Goal: Feedback & Contribution: Leave review/rating

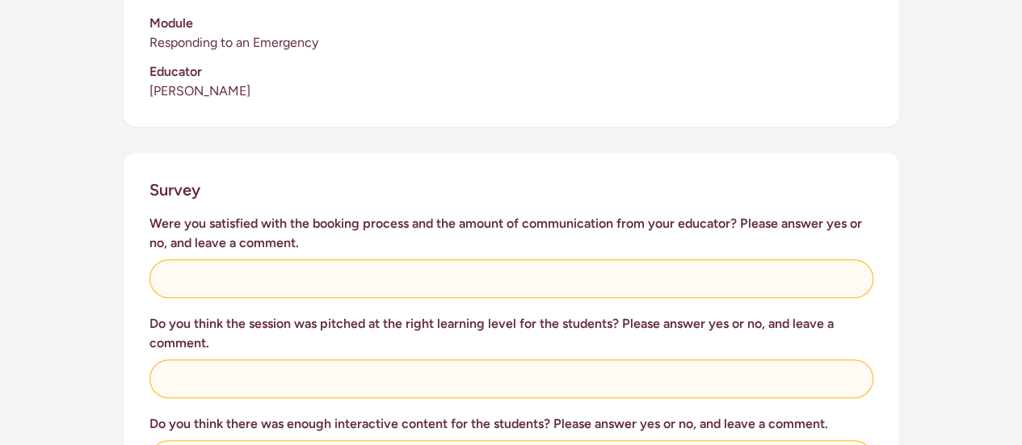
scroll to position [527, 0]
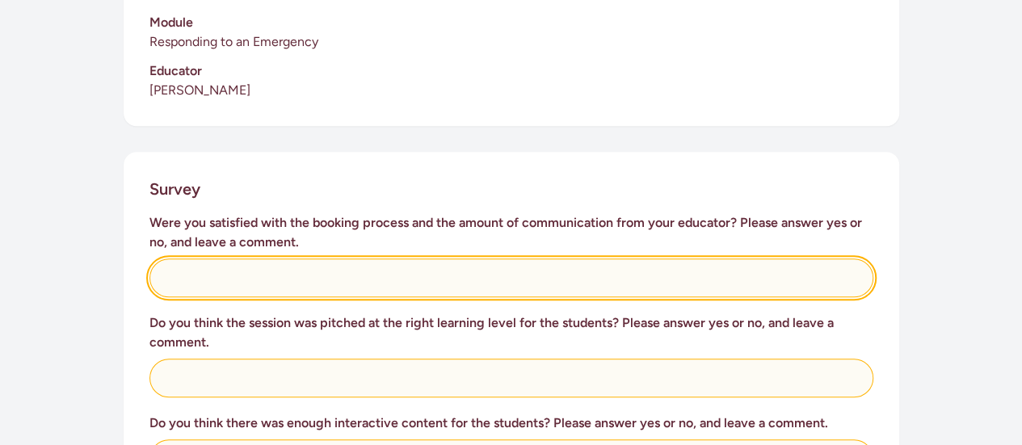
click at [480, 259] on input "text" at bounding box center [511, 278] width 724 height 39
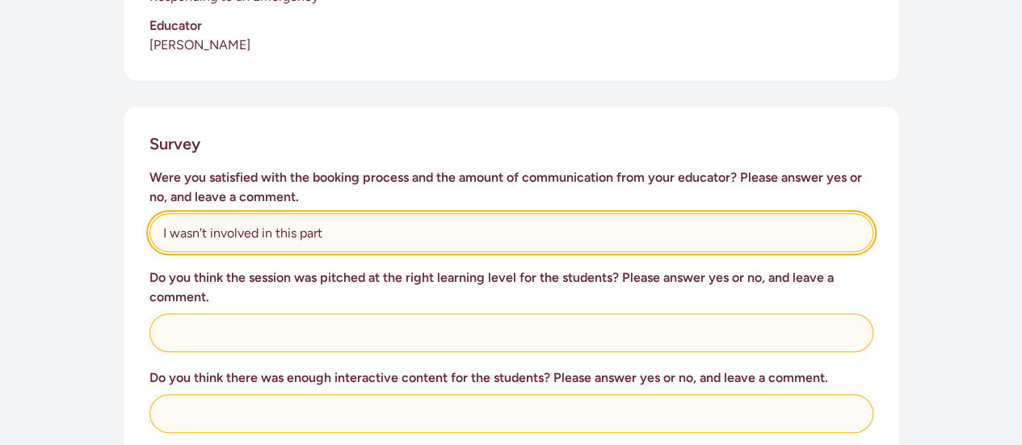
scroll to position [576, 0]
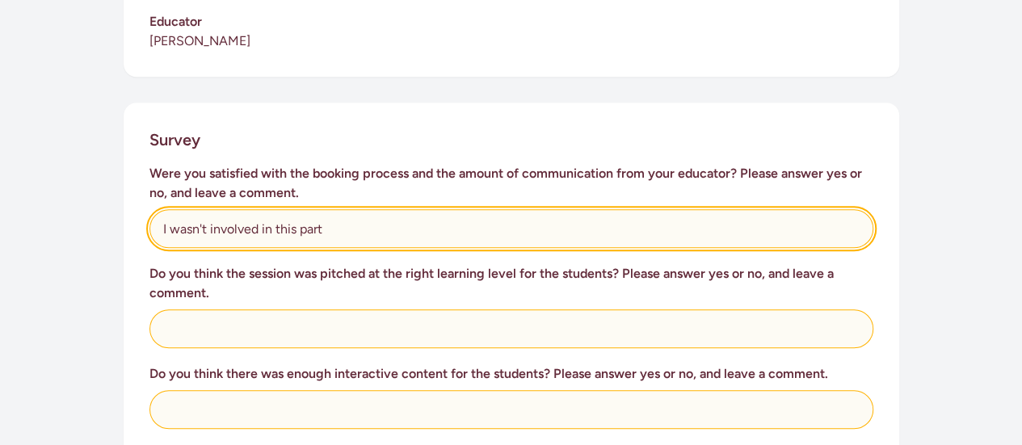
type input "I wasn't involved in this part"
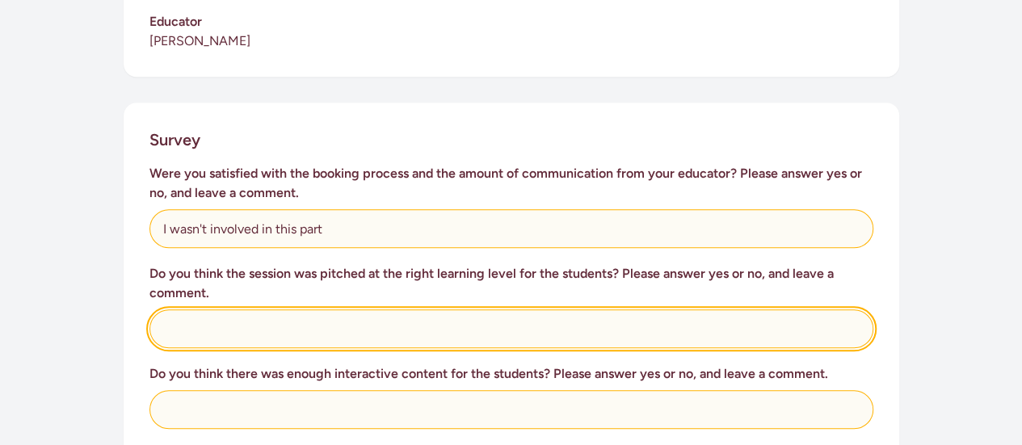
click at [502, 309] on input "text" at bounding box center [511, 328] width 724 height 39
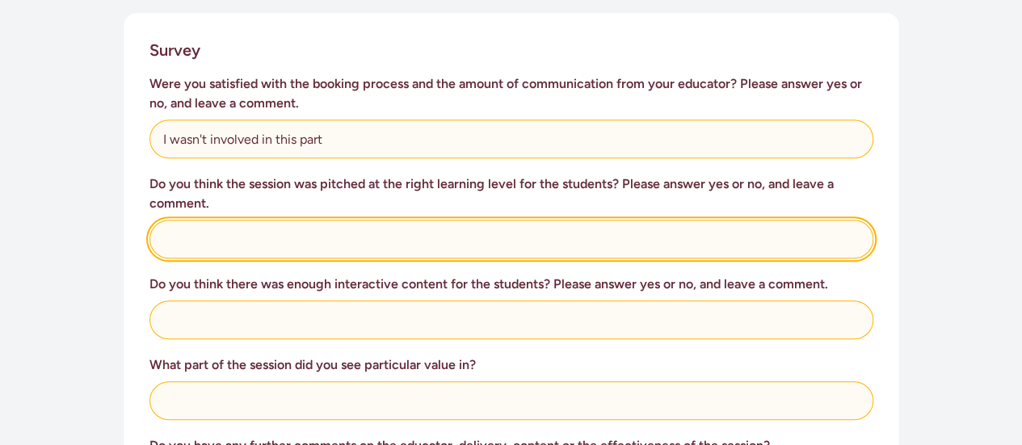
scroll to position [691, 0]
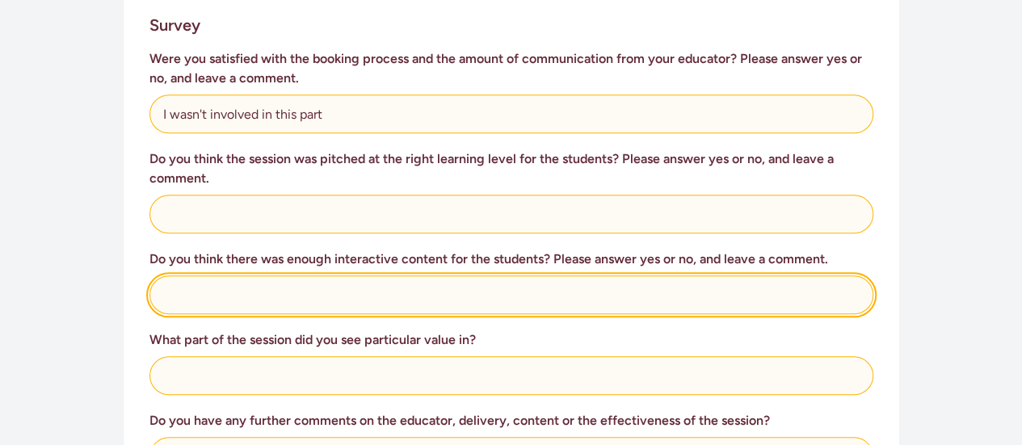
click at [555, 276] on input "text" at bounding box center [511, 295] width 724 height 39
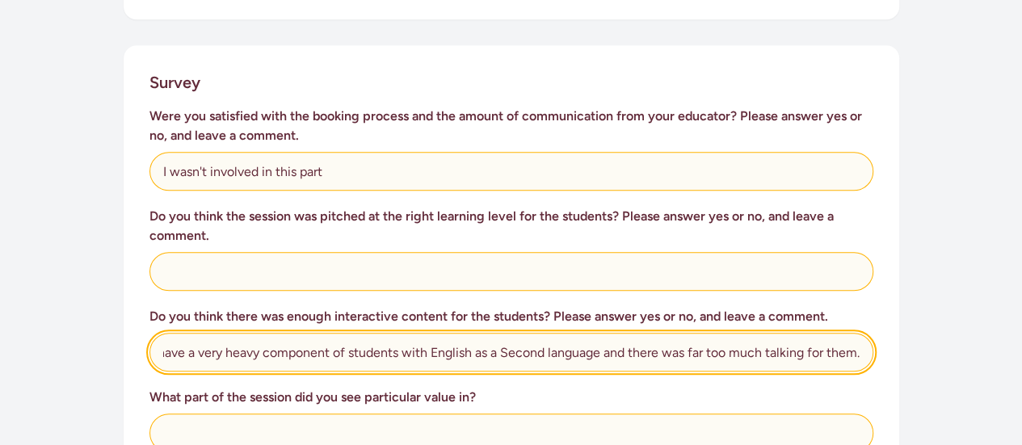
scroll to position [633, 0]
type input "No, it was very very talk heavy and not a lot of hands on learning for our stud…"
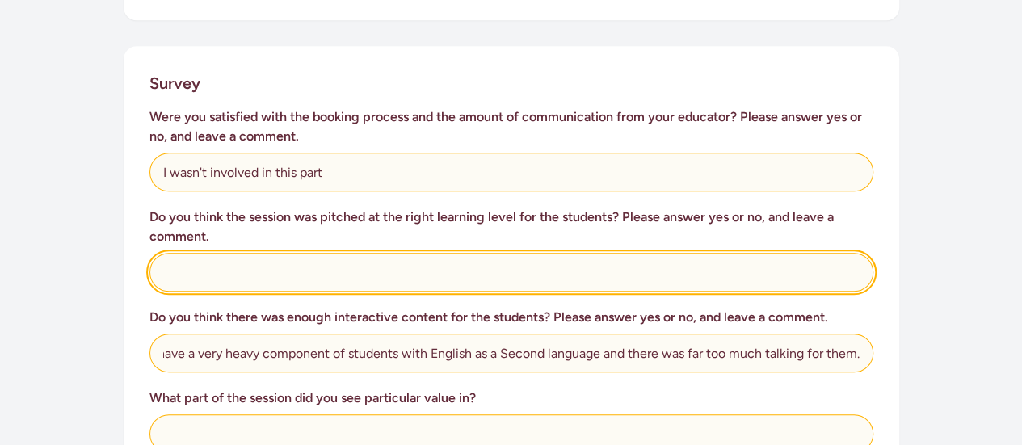
click at [536, 253] on input "text" at bounding box center [511, 272] width 724 height 39
click at [443, 255] on input "text" at bounding box center [511, 272] width 724 height 39
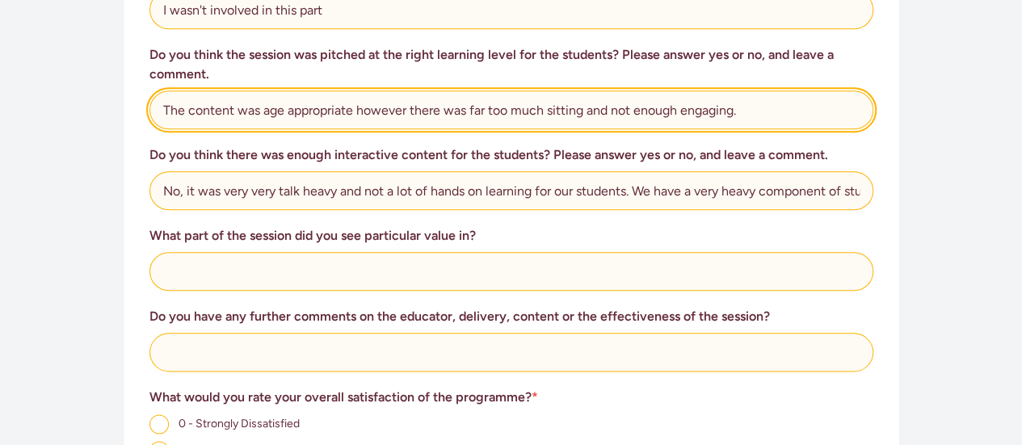
scroll to position [798, 0]
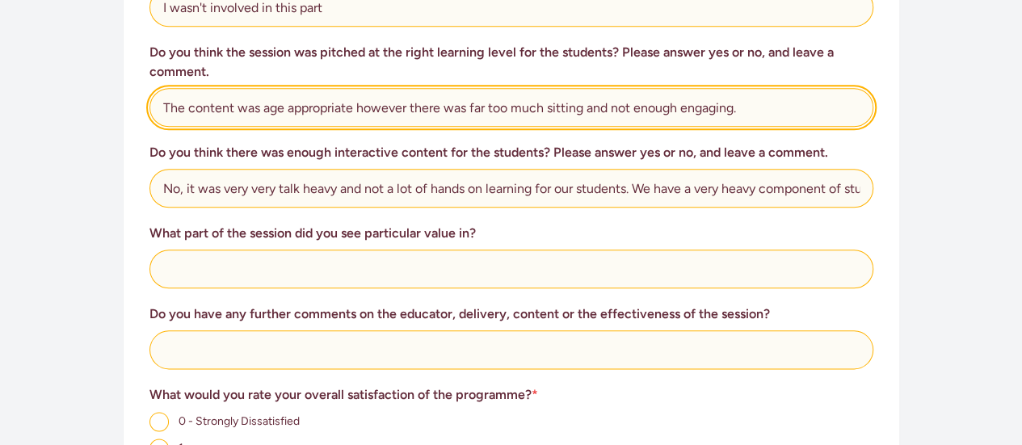
type input "The content was age appropriate however there was far too much sitting and not …"
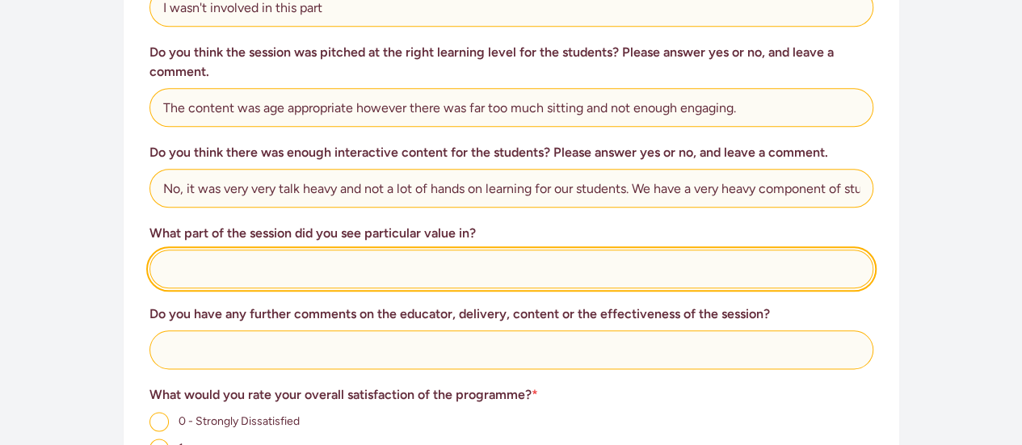
click at [522, 250] on input "text" at bounding box center [511, 269] width 724 height 39
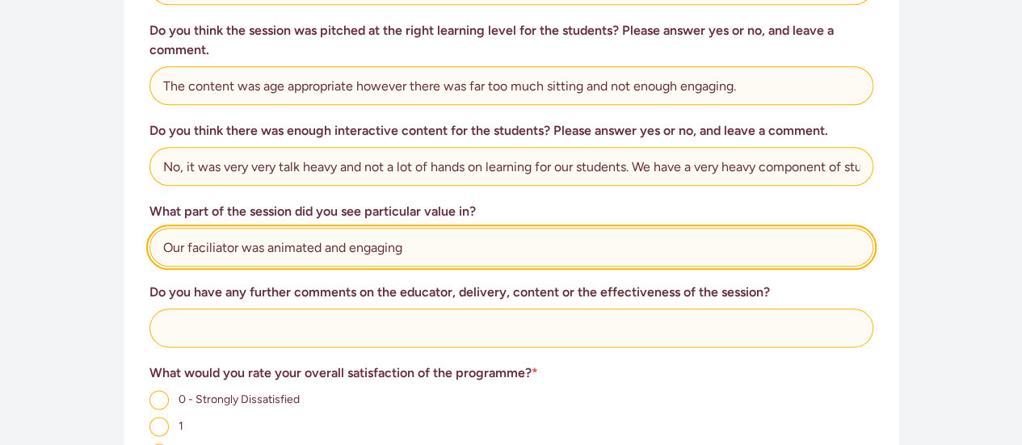
scroll to position [831, 0]
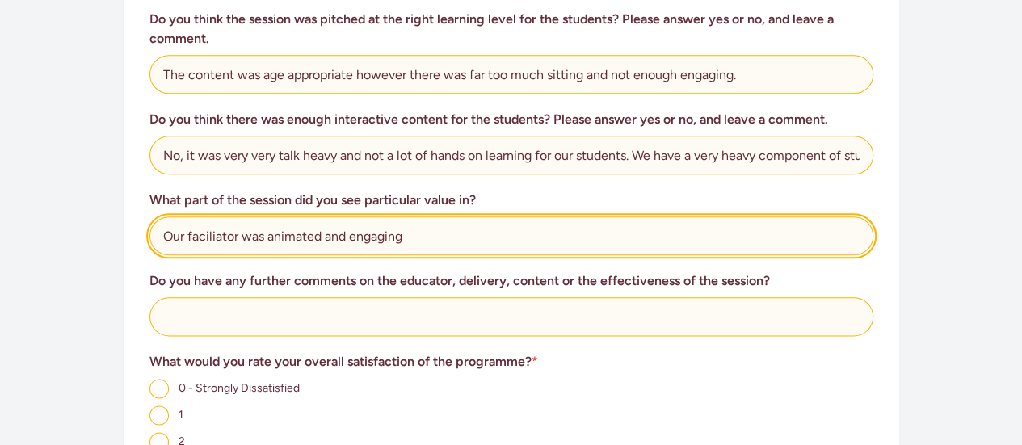
type input "Our faciliator was animated and engaging"
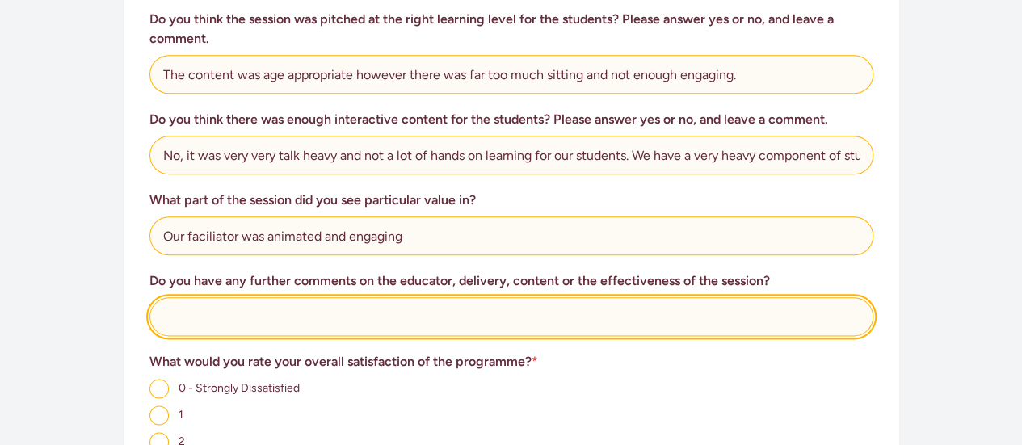
click at [551, 302] on input "text" at bounding box center [511, 316] width 724 height 39
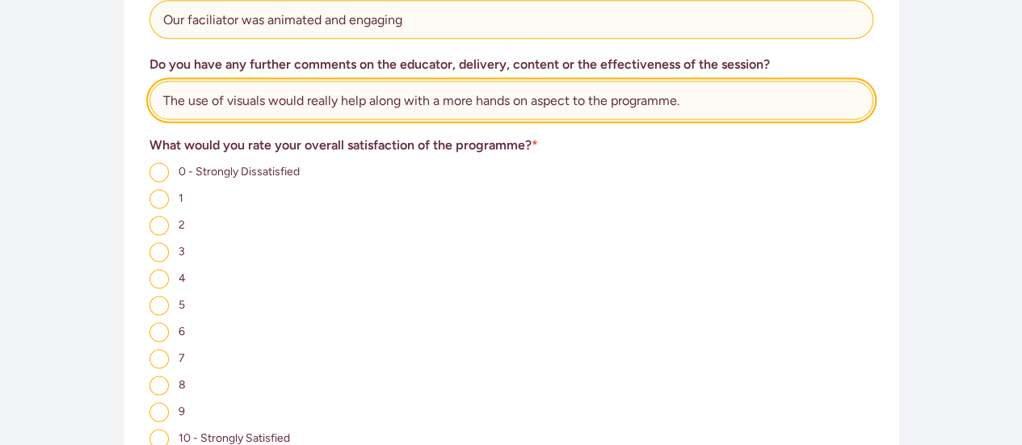
scroll to position [1049, 0]
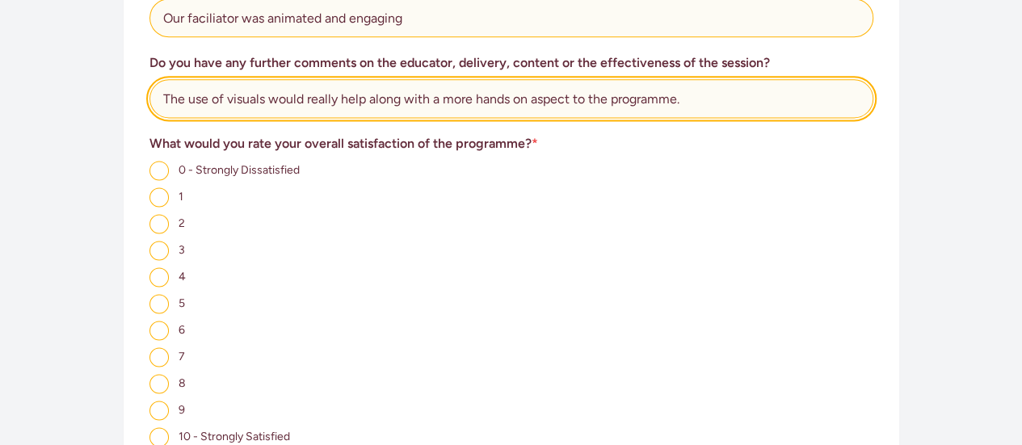
type input "The use of visuals would really help along with a more hands on aspect to the p…"
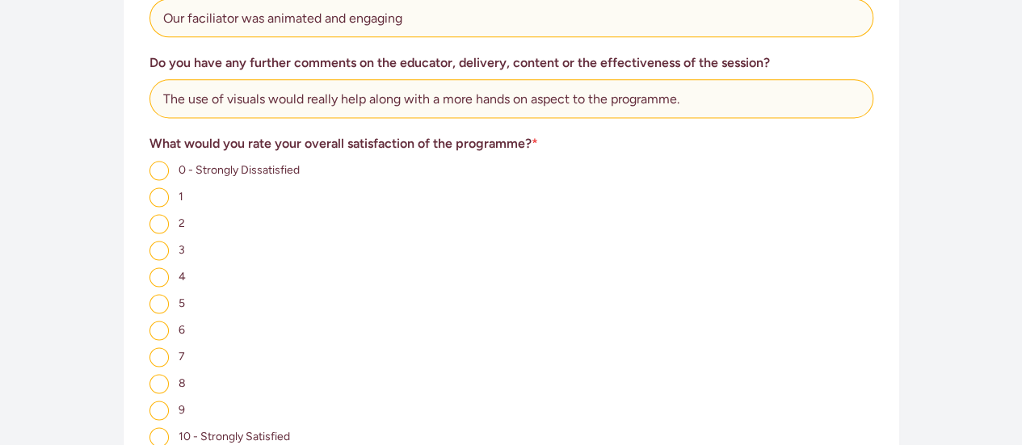
click at [181, 243] on span "3" at bounding box center [182, 250] width 6 height 14
click at [169, 241] on input "3" at bounding box center [158, 250] width 19 height 19
radio input "true"
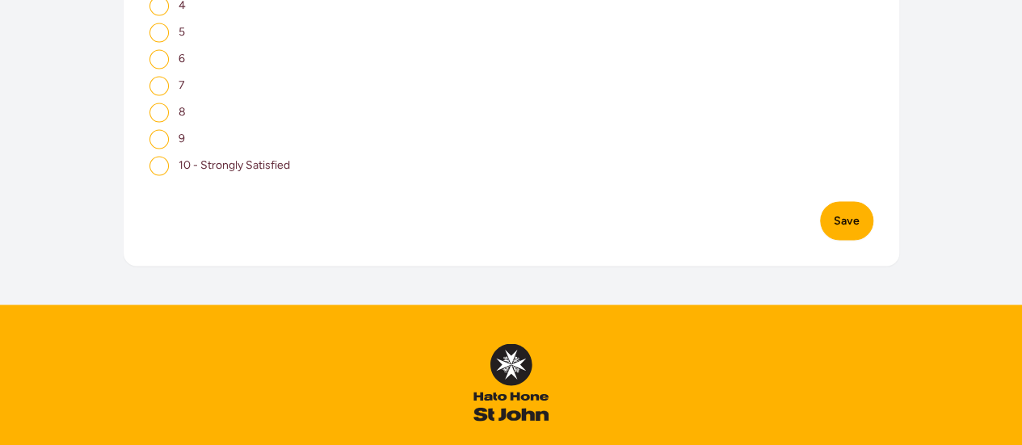
scroll to position [1324, 0]
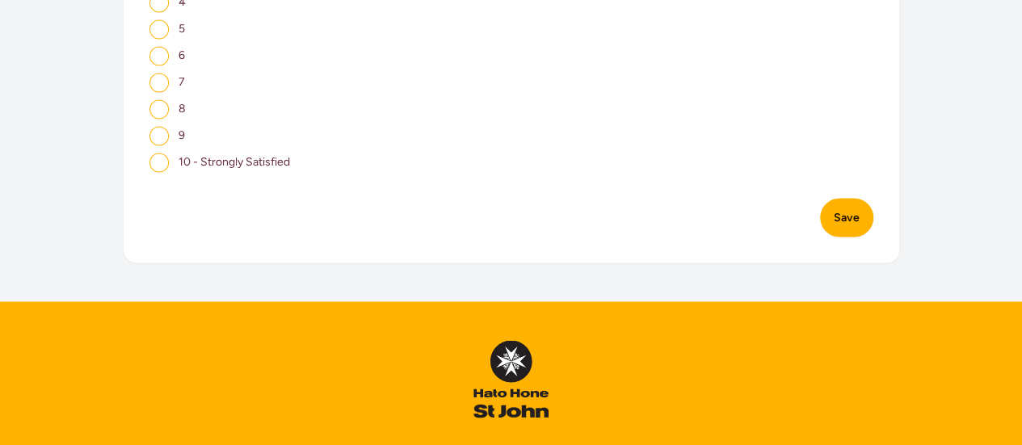
click at [853, 200] on button "Save" at bounding box center [846, 217] width 53 height 39
